Goal: Check status: Check status

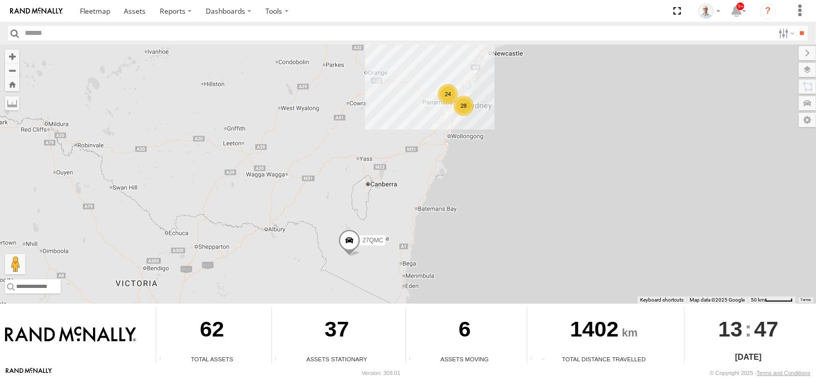
drag, startPoint x: 464, startPoint y: 105, endPoint x: 463, endPoint y: 117, distance: 11.7
click at [465, 105] on div "28" at bounding box center [464, 106] width 20 height 20
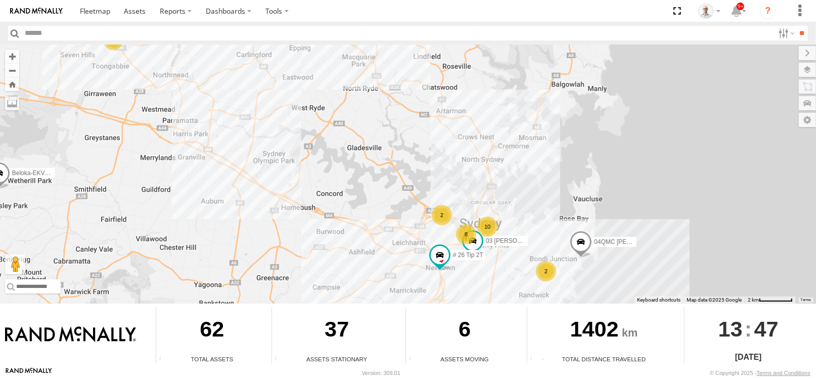
click at [442, 220] on div "2" at bounding box center [442, 215] width 20 height 20
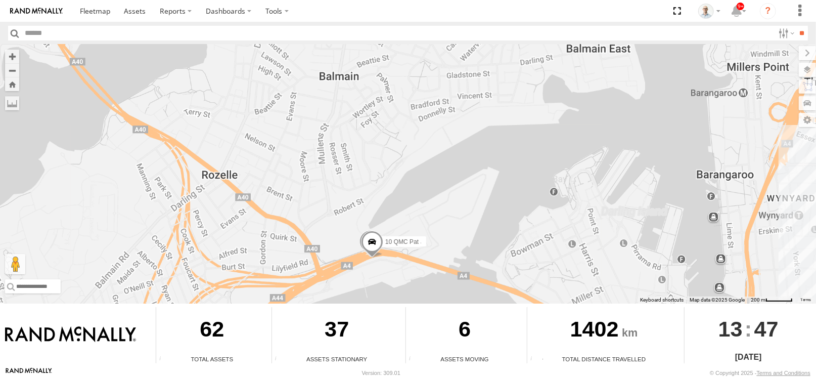
drag, startPoint x: 387, startPoint y: 274, endPoint x: 279, endPoint y: 71, distance: 229.9
click at [279, 73] on div "27QMC 01 Lyndon # 26 Tip 2T Beloka-EKV93V 05QMC Jackson 04QMC Francesco Beloka-…" at bounding box center [408, 174] width 816 height 259
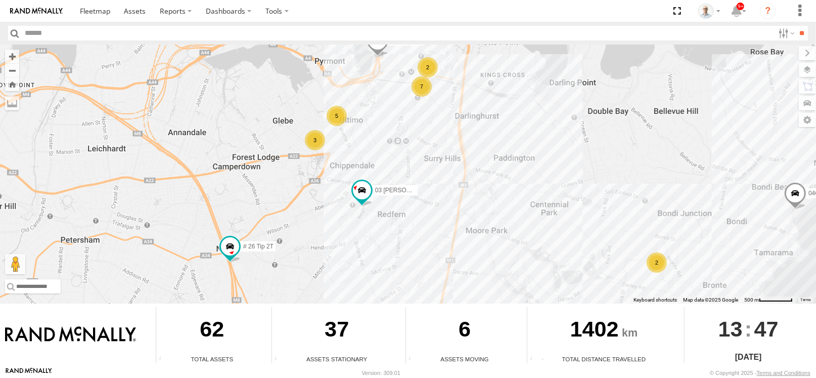
click at [305, 150] on div "3" at bounding box center [315, 140] width 20 height 20
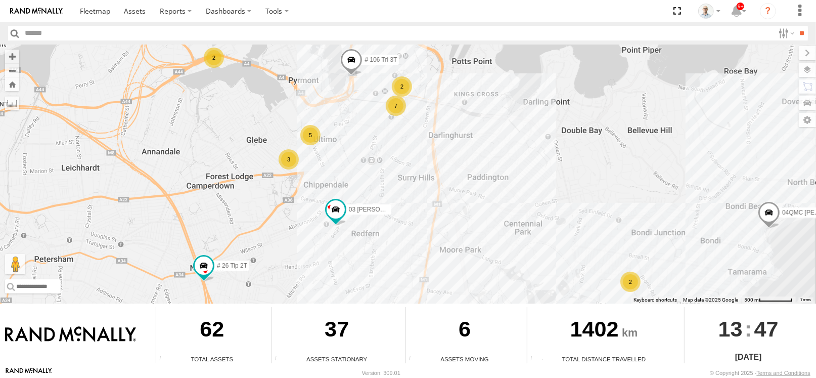
click at [295, 156] on div "3" at bounding box center [289, 159] width 20 height 20
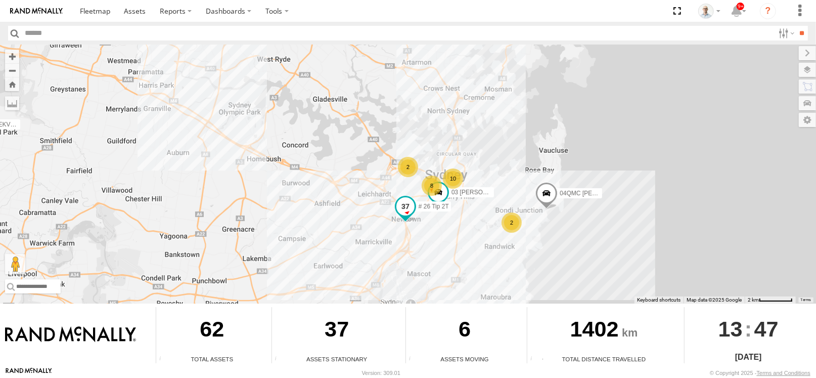
click at [412, 208] on span at bounding box center [406, 206] width 18 height 18
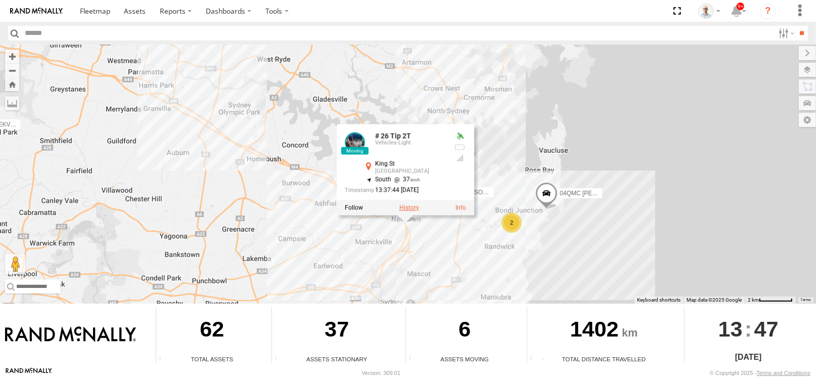
click at [410, 207] on label at bounding box center [410, 207] width 20 height 7
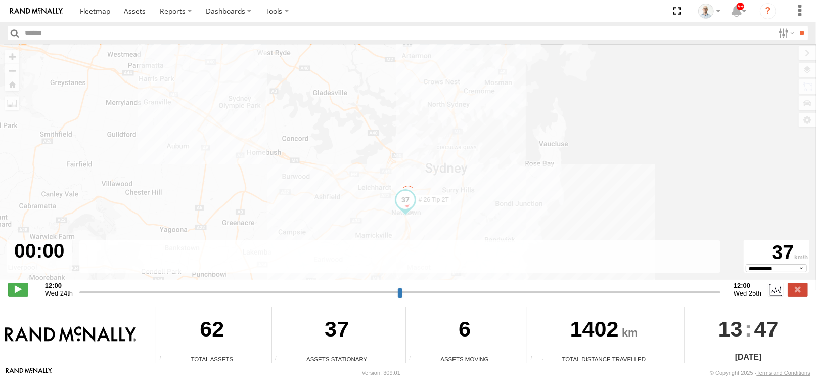
type input "**********"
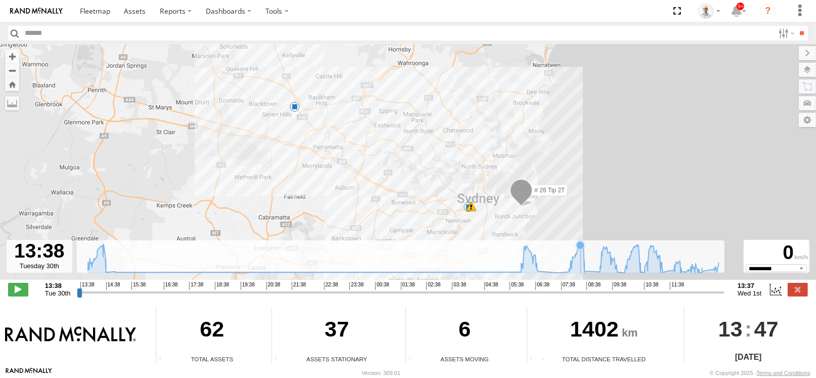
click at [580, 270] on icon at bounding box center [403, 258] width 641 height 29
click at [589, 271] on icon at bounding box center [585, 271] width 10 height 10
click at [587, 271] on icon at bounding box center [585, 271] width 8 height 8
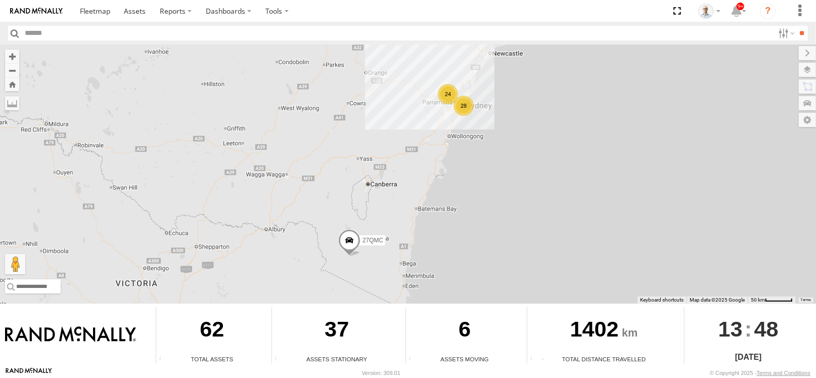
click at [471, 100] on div "28" at bounding box center [464, 106] width 20 height 20
click at [471, 104] on div "28" at bounding box center [464, 106] width 20 height 20
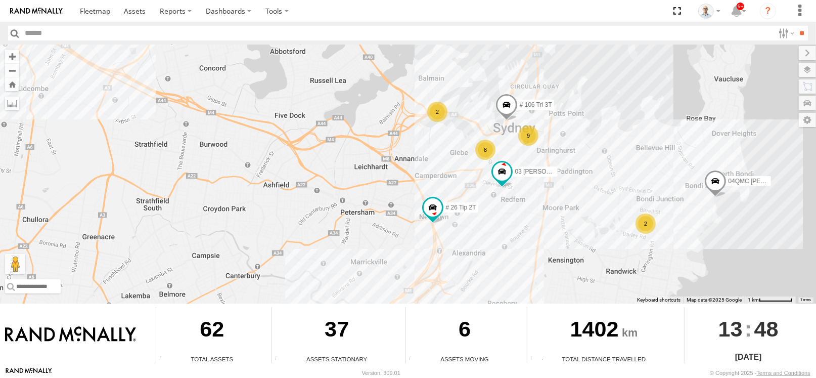
drag, startPoint x: 461, startPoint y: 267, endPoint x: 461, endPoint y: 218, distance: 49.1
click at [461, 218] on div "27QMC 01 Lyndon # 26 Tip 2T Beloka-EKV93V 05QMC Jackson 04QMC Francesco Beloka-…" at bounding box center [408, 174] width 816 height 259
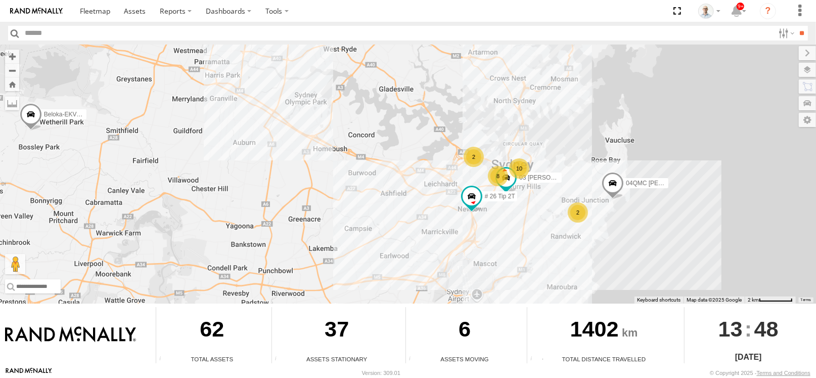
click at [580, 213] on div "2" at bounding box center [578, 212] width 20 height 20
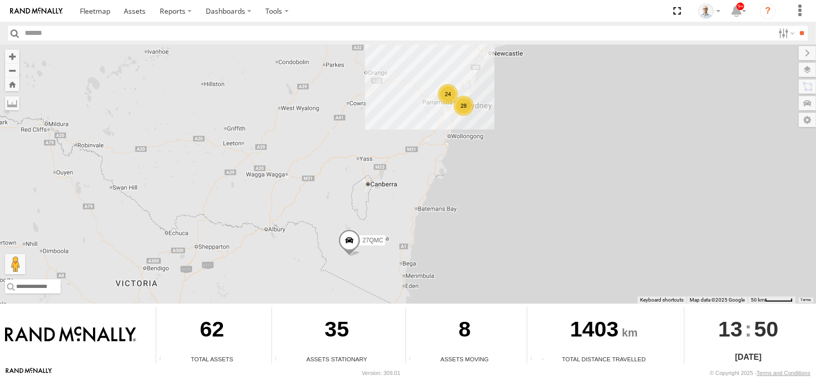
click at [461, 106] on div "28" at bounding box center [464, 106] width 20 height 20
